Goal: Task Accomplishment & Management: Use online tool/utility

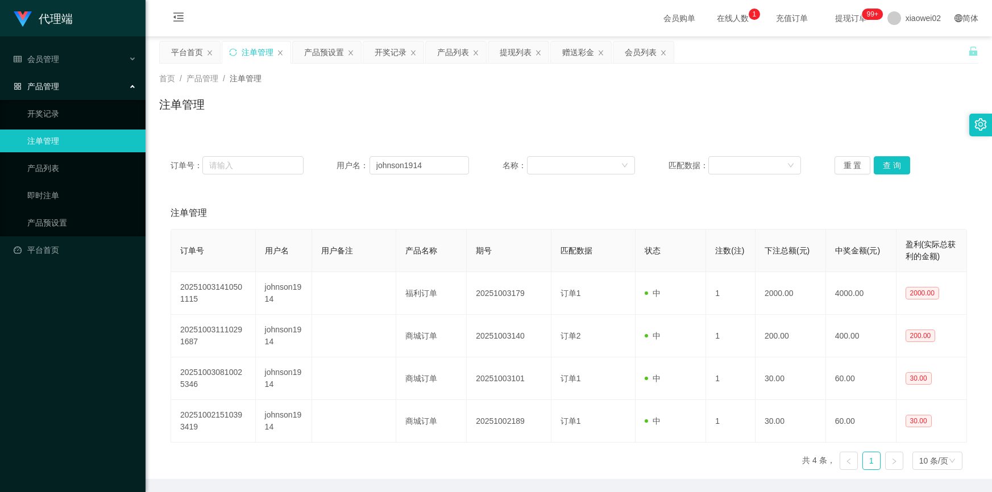
click at [503, 186] on div "订单号： 用户名： johnson1914 名称： 匹配数据： 重 置 查 询" at bounding box center [568, 165] width 819 height 41
click at [379, 94] on div "首页 / 产品管理 / 注单管理 / 注单管理" at bounding box center [568, 97] width 819 height 49
click at [324, 51] on div "产品预设置" at bounding box center [324, 52] width 40 height 22
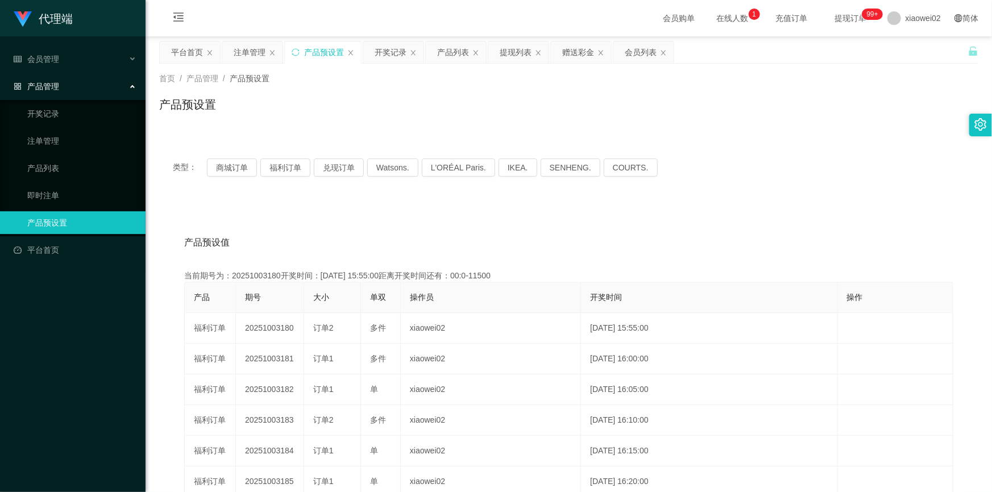
click at [426, 81] on div "首页 / 产品管理 / 产品预设置 /" at bounding box center [568, 79] width 819 height 12
click at [577, 51] on div "赠送彩金" at bounding box center [578, 52] width 32 height 22
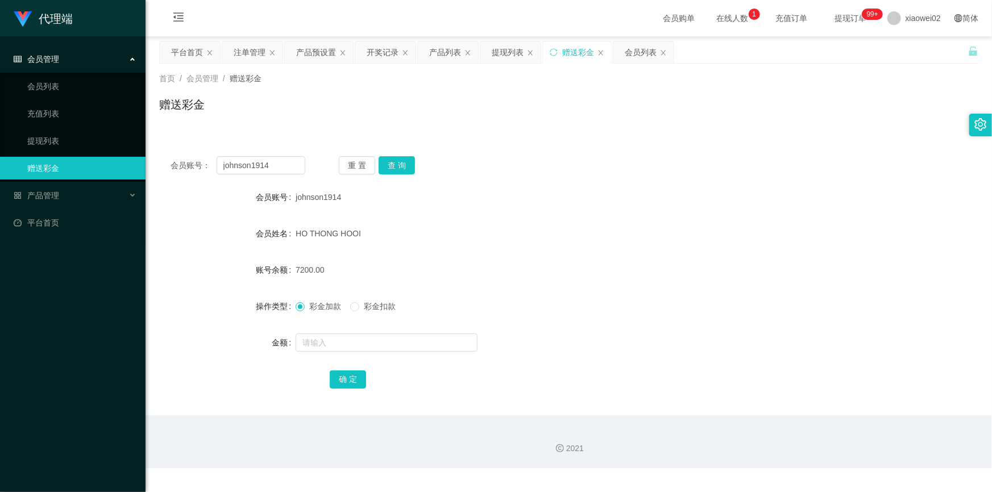
drag, startPoint x: 388, startPoint y: 309, endPoint x: 382, endPoint y: 324, distance: 16.4
click at [388, 309] on span "彩金扣款" at bounding box center [379, 306] width 41 height 9
click at [376, 344] on input "text" at bounding box center [387, 343] width 182 height 18
click at [409, 161] on button "查 询" at bounding box center [397, 165] width 36 height 18
click at [351, 339] on input "text" at bounding box center [387, 343] width 182 height 18
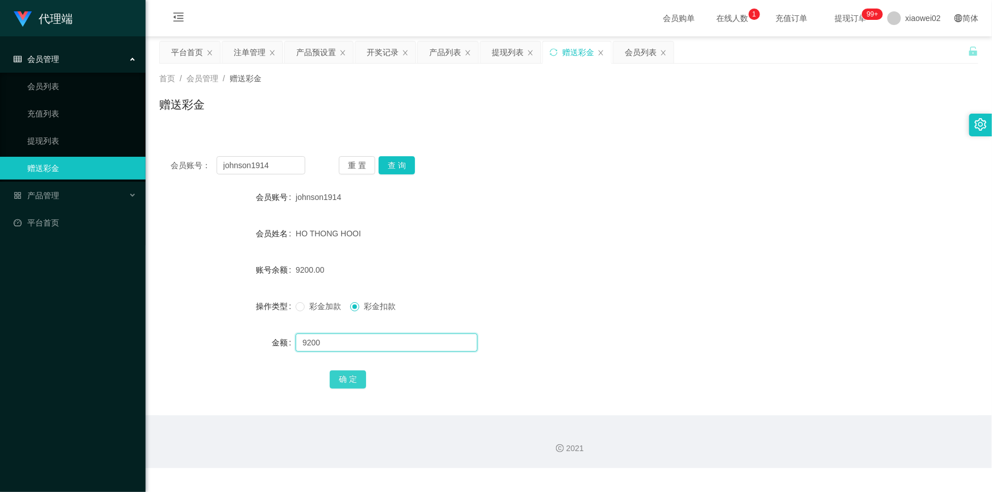
type input "9200"
click at [330, 375] on button "确 定" at bounding box center [348, 380] width 36 height 18
click at [608, 211] on form "会员账号 johnson1914 会员姓名 HO THONG HOOI 账号余额 0.00 操作类型 彩金加款 彩金扣款 金额 确 定" at bounding box center [568, 288] width 819 height 205
click at [610, 200] on div "johnson1914" at bounding box center [535, 197] width 478 height 23
